Goal: Find specific page/section: Find specific page/section

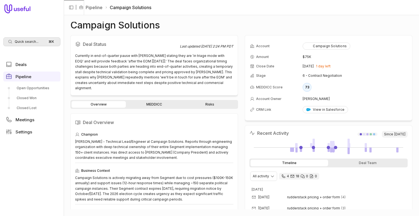
click at [32, 41] on span "Quick search..." at bounding box center [27, 42] width 24 height 4
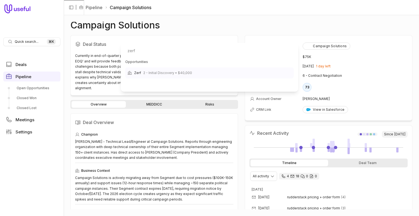
type input "zerf"
click at [174, 75] on span "2 - Initial Discovery • $40,000" at bounding box center [167, 73] width 49 height 7
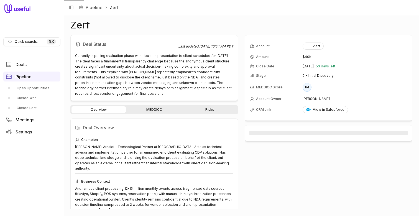
click at [158, 106] on div "Overview MEDDICC Risks" at bounding box center [153, 109] width 167 height 9
click at [158, 111] on link "MEDDICC" at bounding box center [154, 110] width 54 height 7
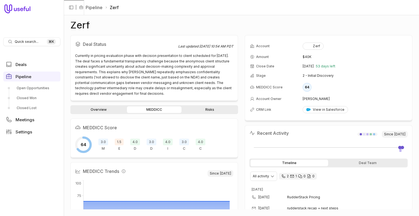
click at [122, 146] on div "1.5 E" at bounding box center [119, 145] width 9 height 12
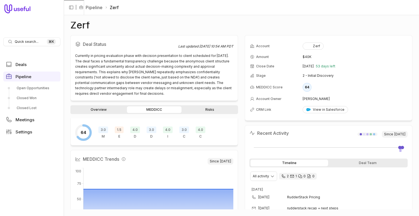
scroll to position [6, 0]
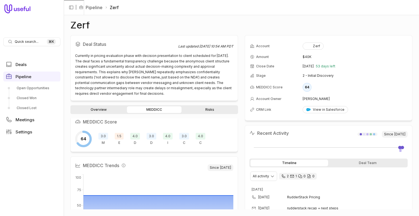
click at [185, 133] on div "64 3.0 M 1.5 E 4.0 D 3.0 D 4.0 I 3.0 C 4.0 C" at bounding box center [154, 139] width 158 height 17
click at [185, 137] on span "3.0" at bounding box center [184, 136] width 10 height 7
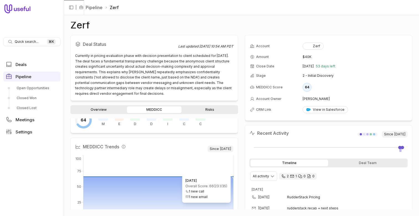
scroll to position [0, 0]
